Goal: Information Seeking & Learning: Learn about a topic

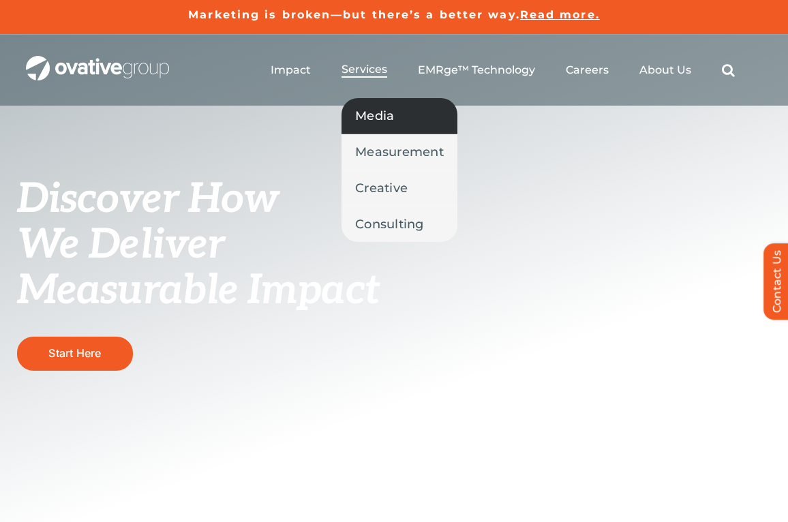
click at [380, 119] on span "Media" at bounding box center [374, 115] width 39 height 19
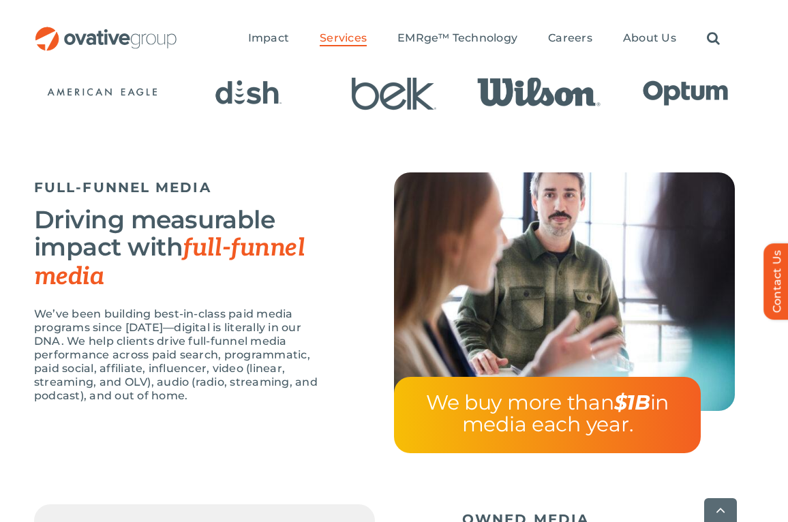
scroll to position [1059, 0]
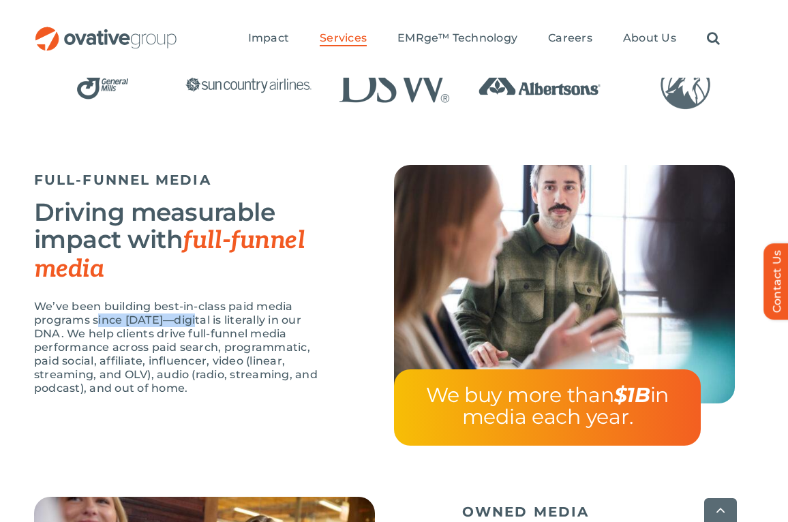
drag, startPoint x: 95, startPoint y: 317, endPoint x: 197, endPoint y: 323, distance: 101.8
click at [197, 323] on p "We’ve been building best-in-class paid media programs since 2009—digital is lit…" at bounding box center [180, 347] width 292 height 95
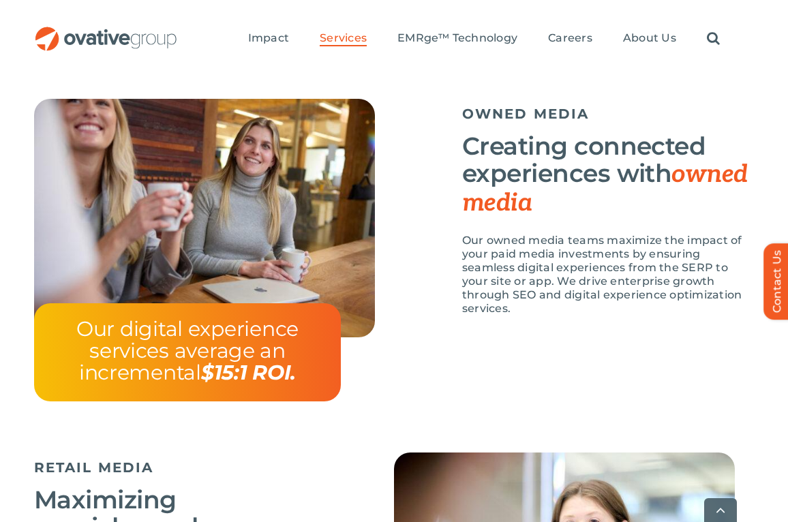
scroll to position [1461, 0]
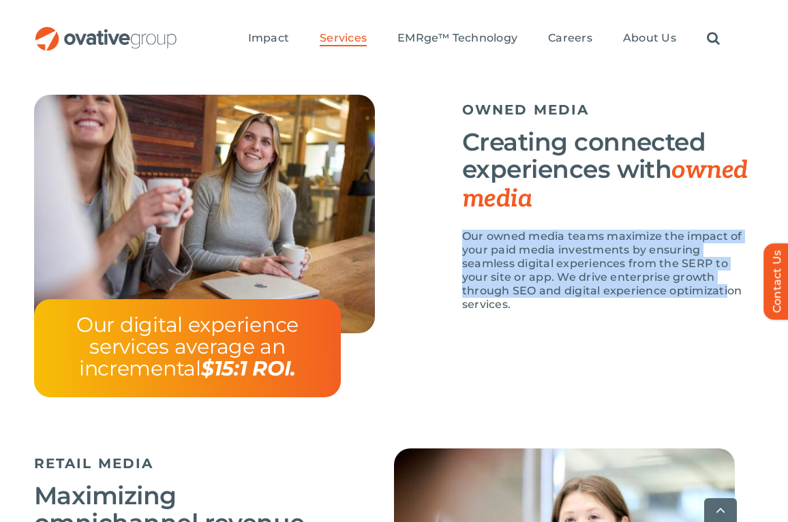
drag, startPoint x: 460, startPoint y: 241, endPoint x: 618, endPoint y: 296, distance: 166.7
click at [618, 296] on div "OWNED MEDIA Creating connected experiences with owned media Our owned media tea…" at bounding box center [574, 210] width 360 height 231
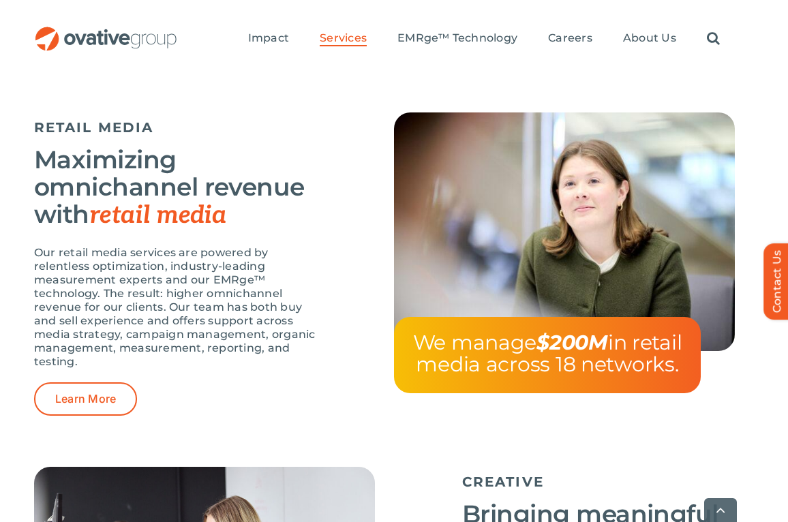
scroll to position [1823, 0]
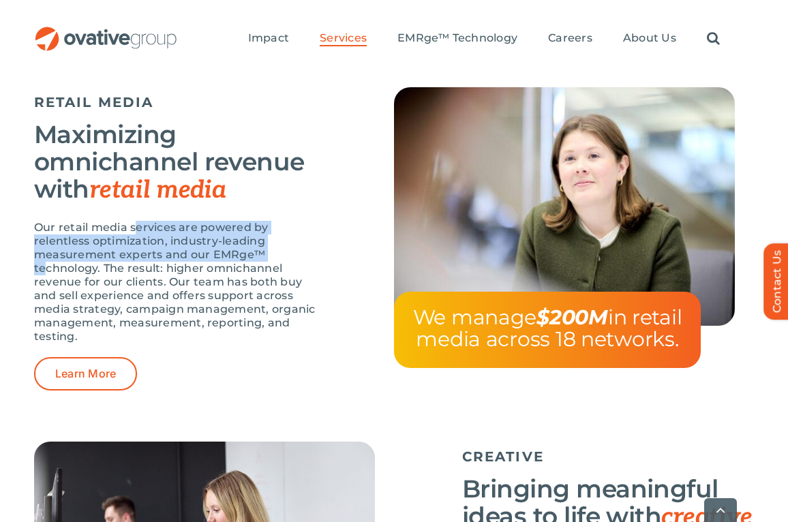
drag, startPoint x: 137, startPoint y: 230, endPoint x: 192, endPoint y: 255, distance: 60.7
click at [192, 255] on p "Our retail media services are powered by relentless optimization, industry-lead…" at bounding box center [180, 282] width 292 height 123
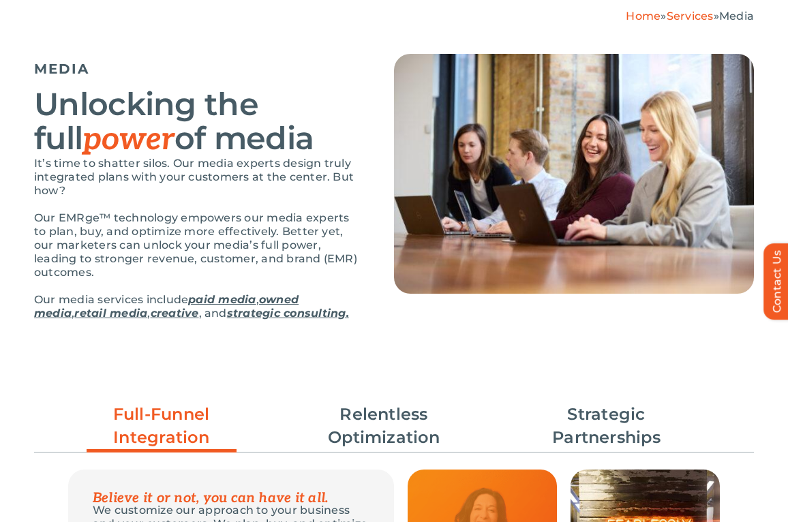
scroll to position [0, 0]
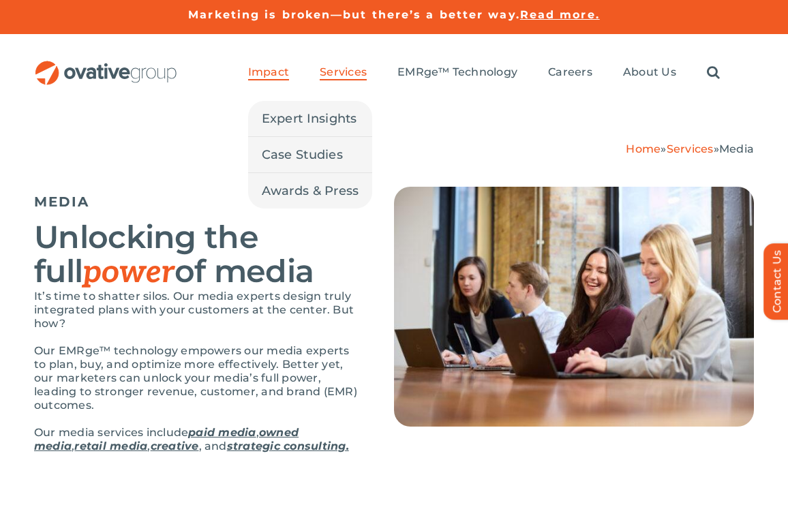
click at [267, 75] on span "Impact" at bounding box center [268, 72] width 41 height 14
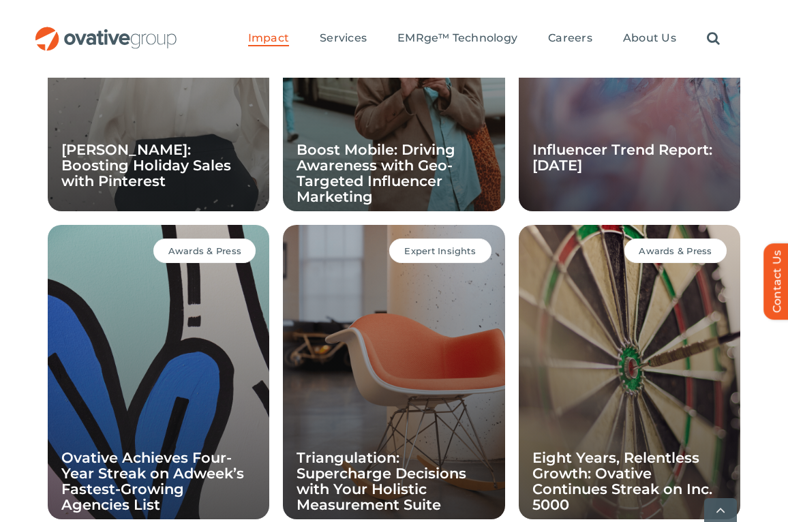
scroll to position [1177, 0]
